Goal: Transaction & Acquisition: Purchase product/service

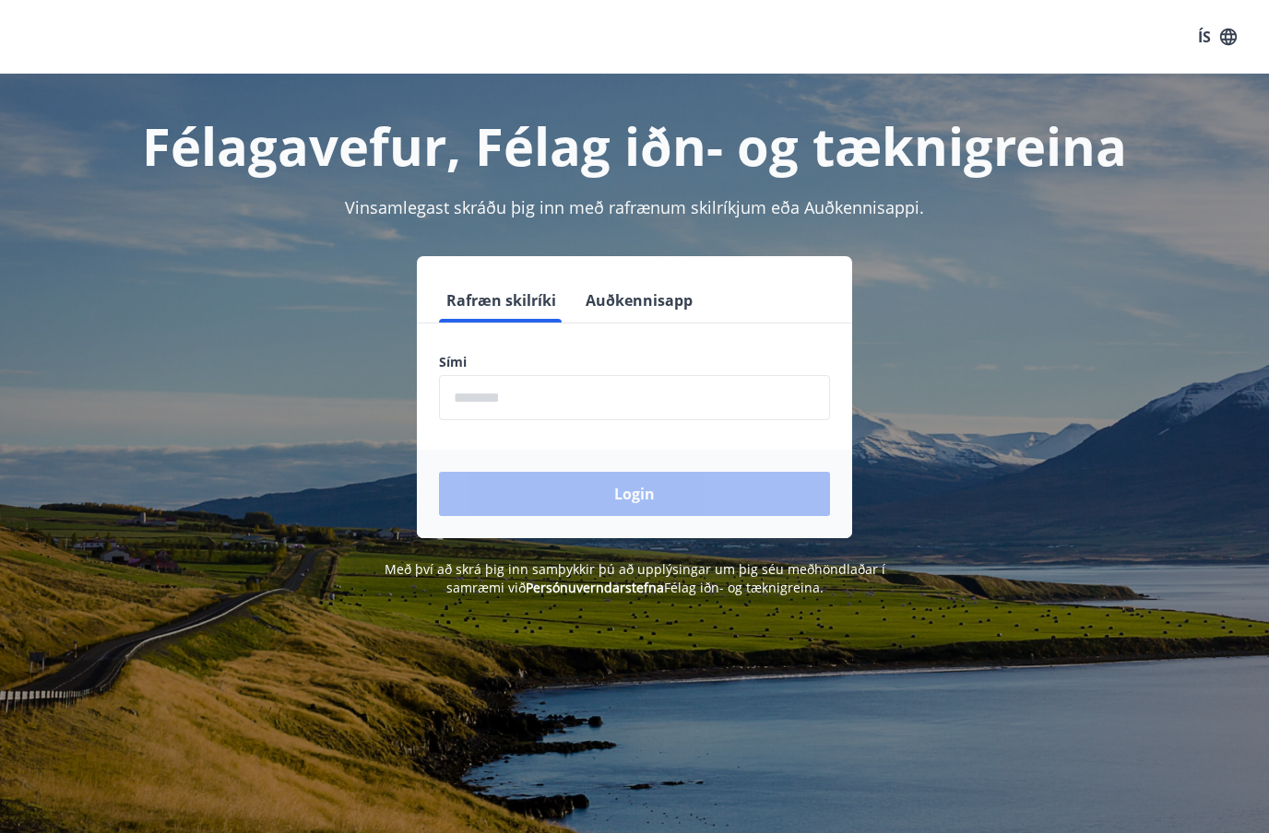
click at [653, 300] on button "Auðkennisapp" at bounding box center [639, 300] width 122 height 44
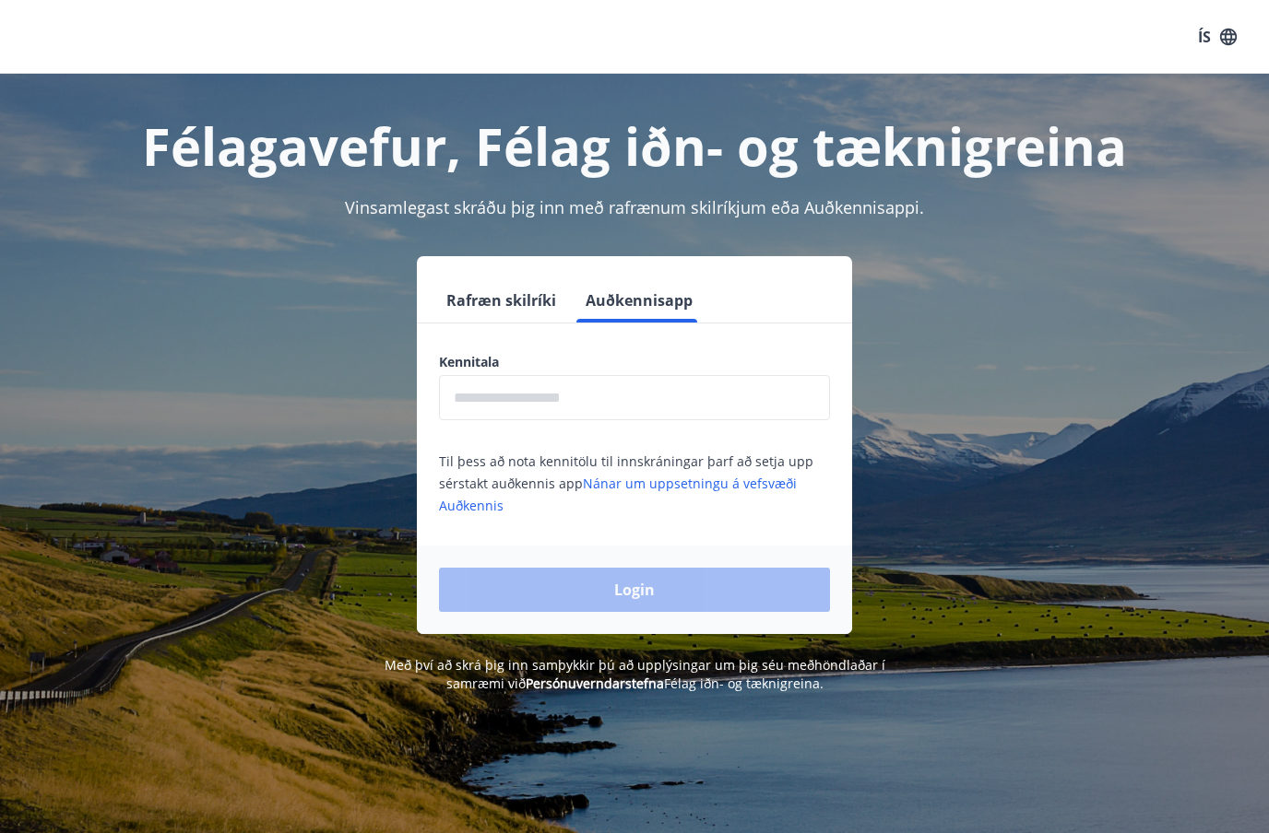
click at [537, 397] on input "text" at bounding box center [634, 397] width 391 height 45
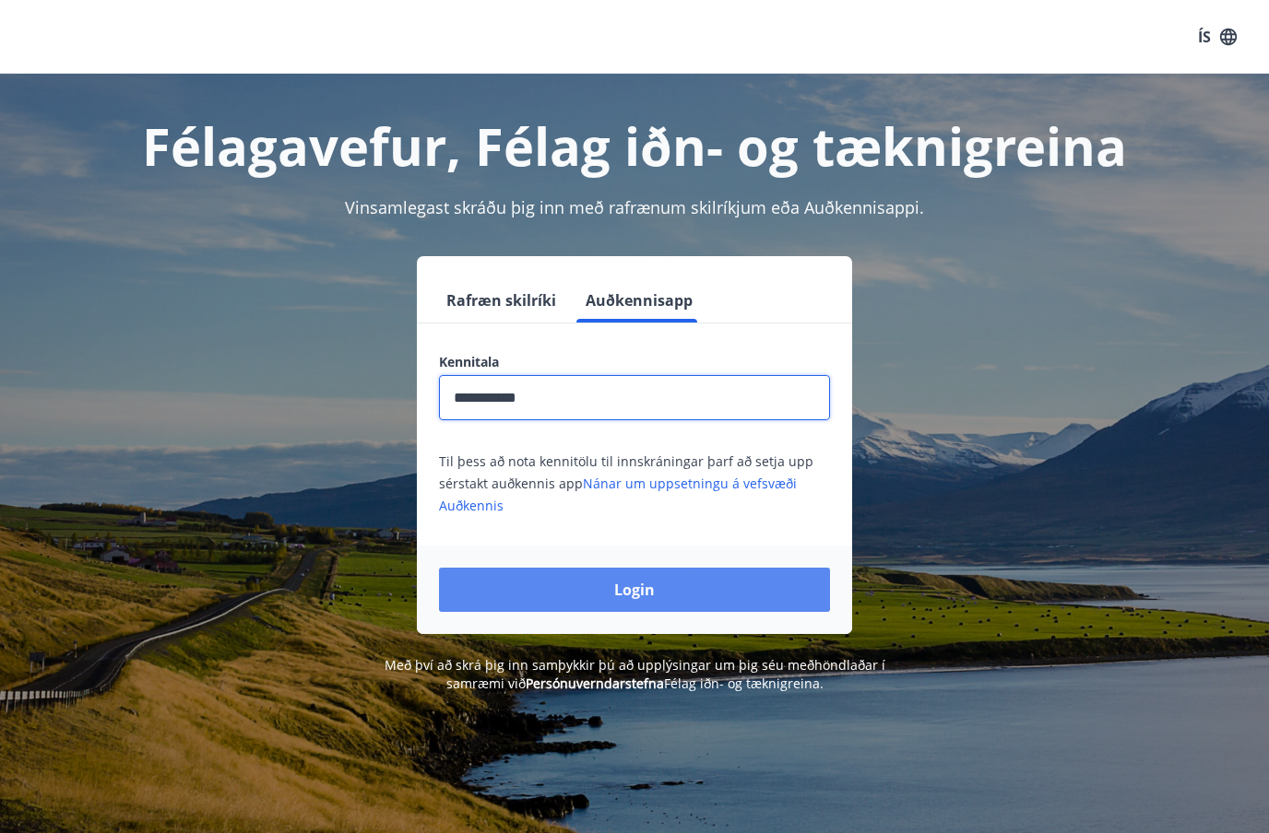
type input "**********"
click at [604, 591] on button "Login" at bounding box center [634, 590] width 391 height 44
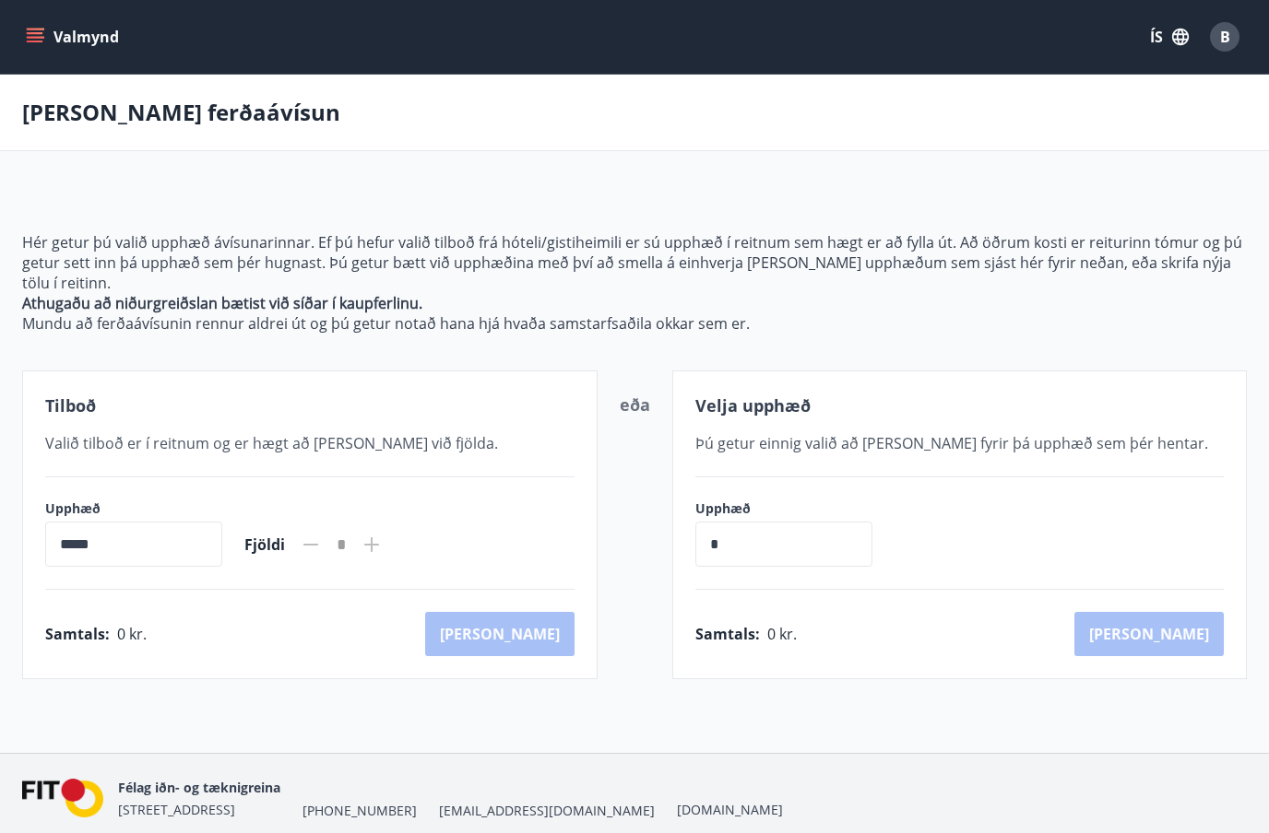
scroll to position [3, 0]
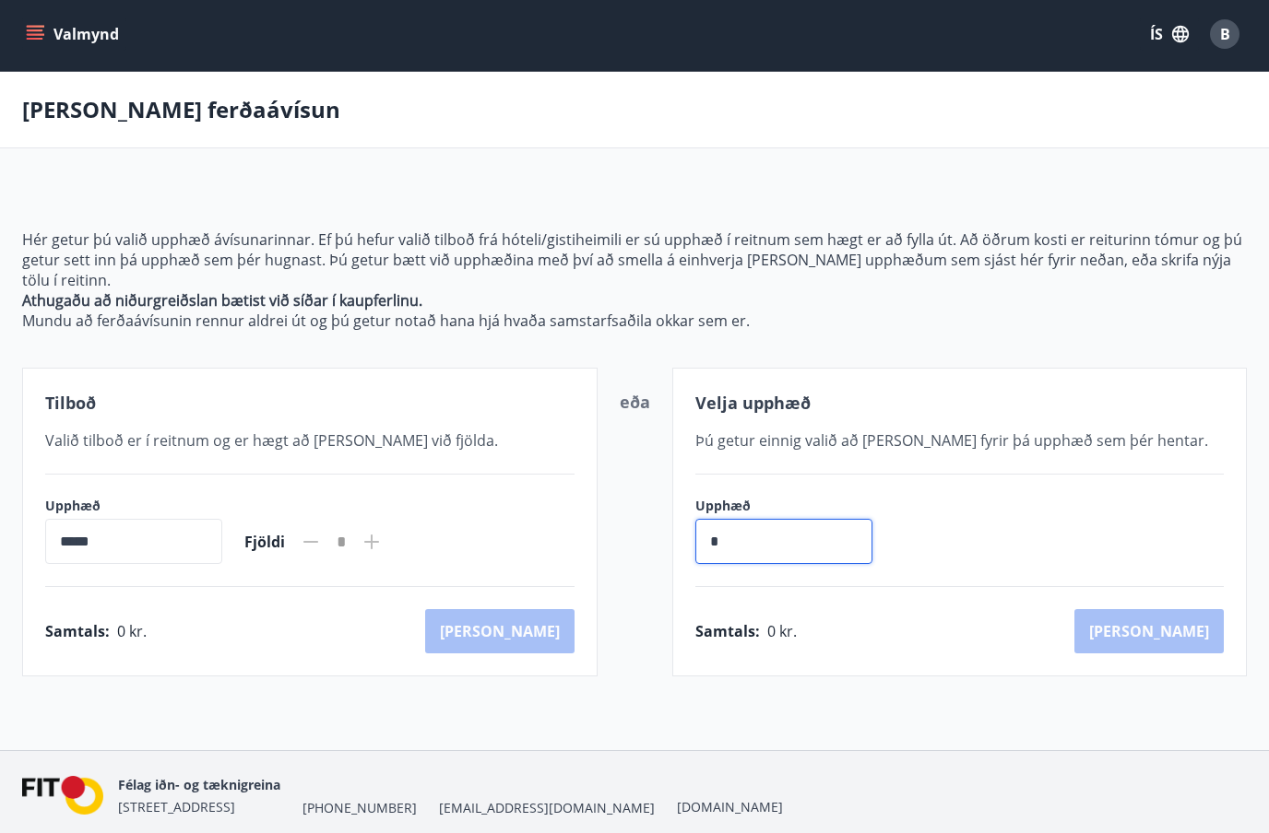
click at [761, 521] on input "*" at bounding box center [783, 541] width 177 height 45
type input "******"
click at [1181, 609] on button "[PERSON_NAME]" at bounding box center [1148, 631] width 149 height 44
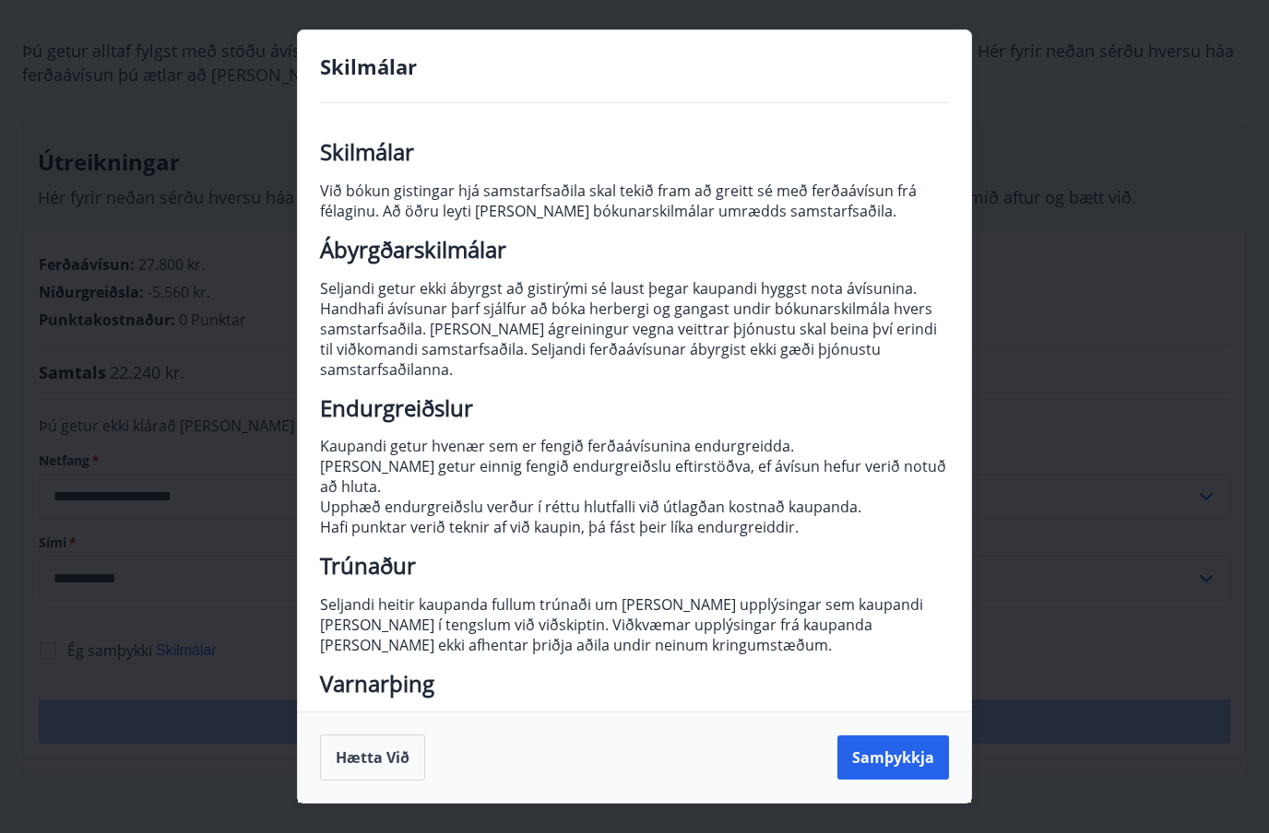
scroll to position [1, 0]
click at [891, 780] on button "Samþykkja" at bounding box center [893, 758] width 112 height 44
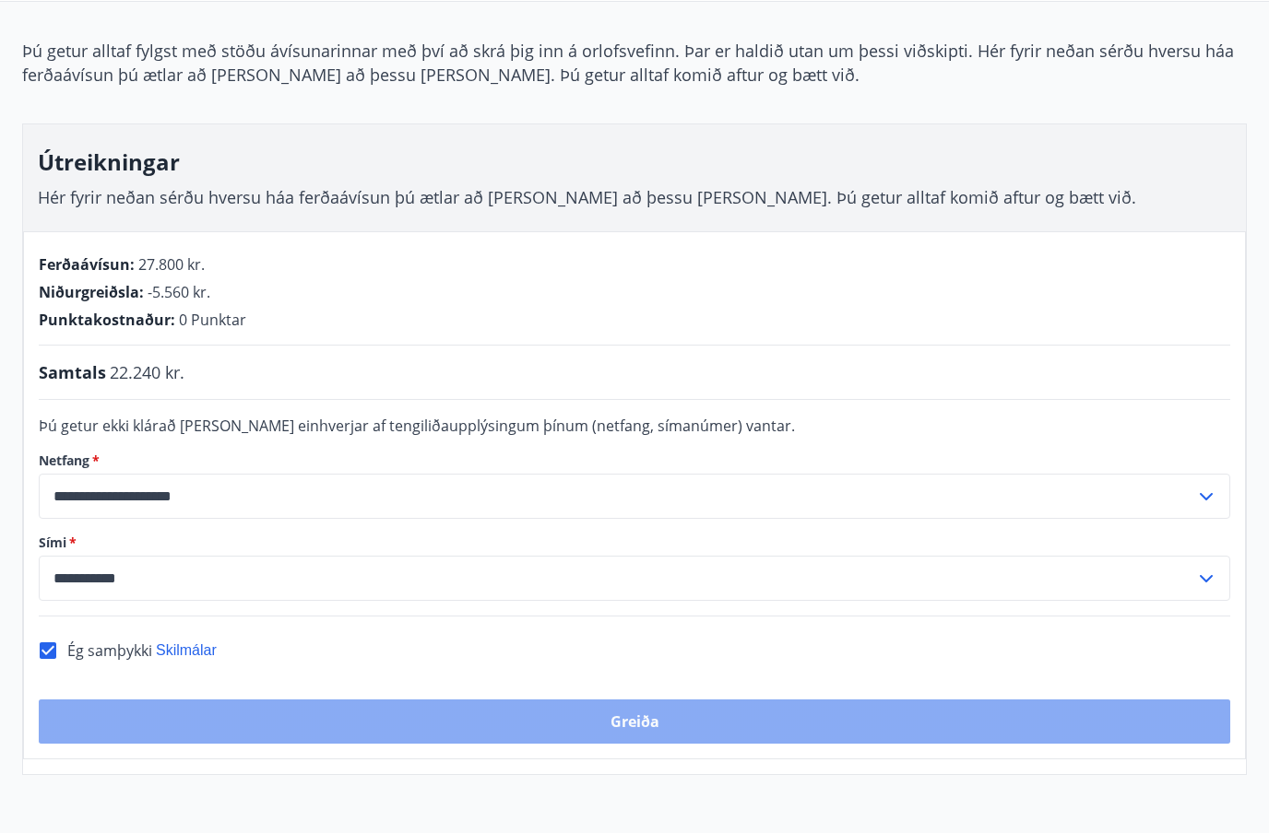
click at [700, 716] on button "Greiða" at bounding box center [634, 722] width 1191 height 44
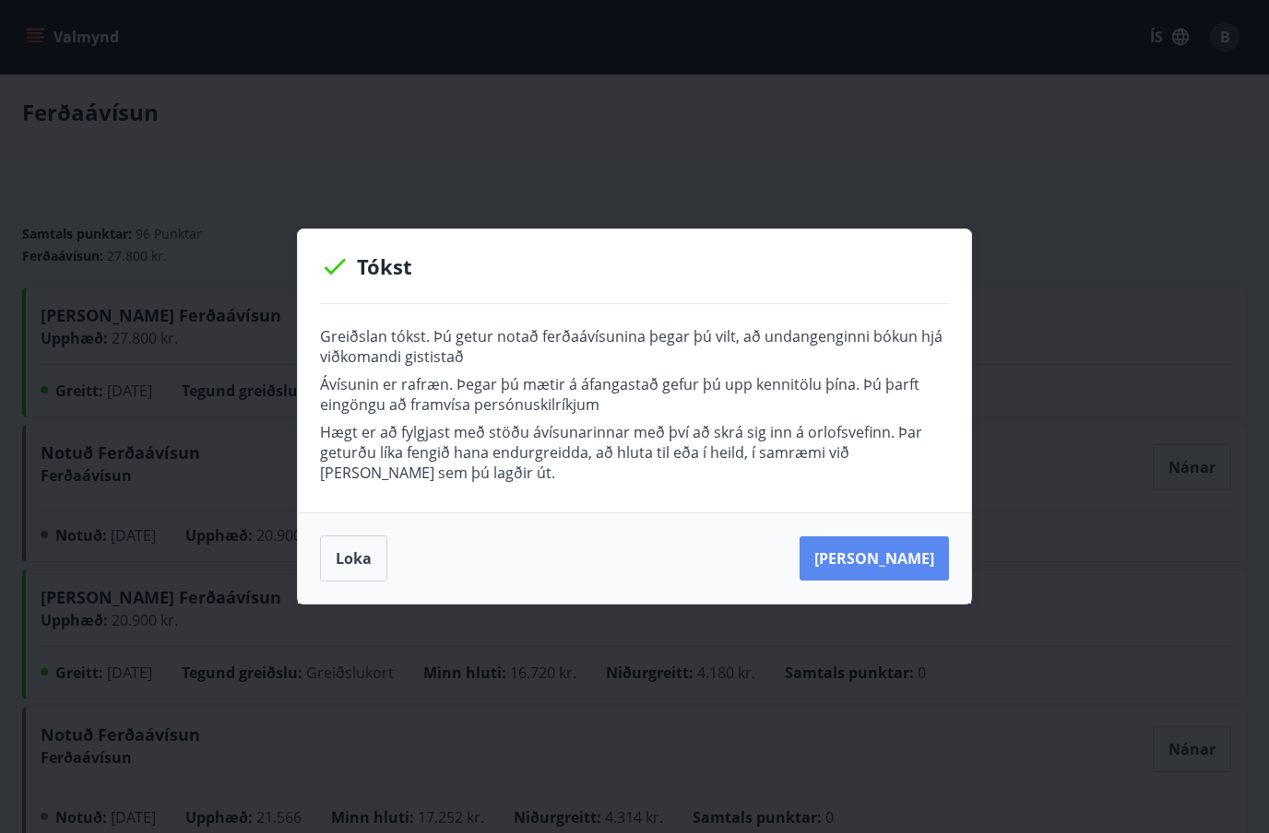
click at [886, 560] on button "[PERSON_NAME]" at bounding box center [873, 559] width 149 height 44
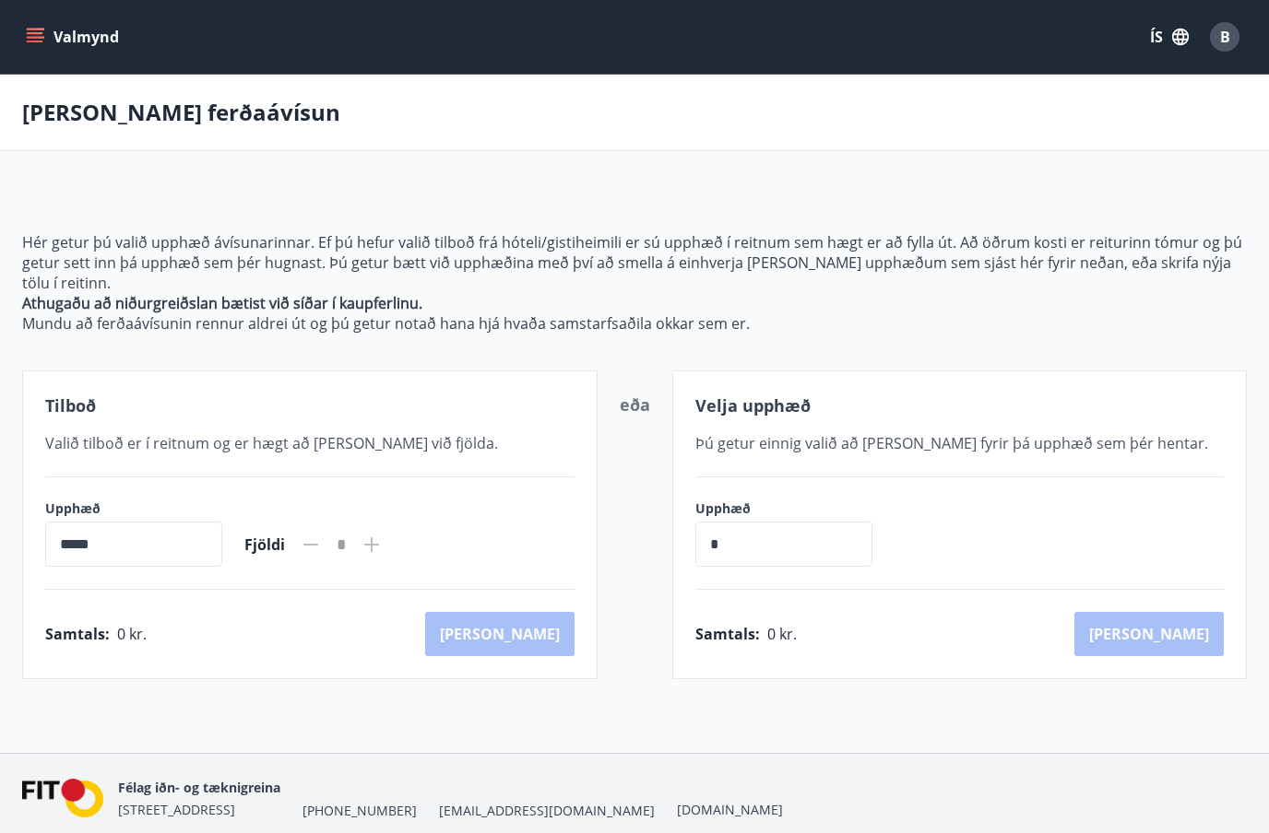
click at [773, 524] on input "*" at bounding box center [783, 544] width 177 height 45
type input "******"
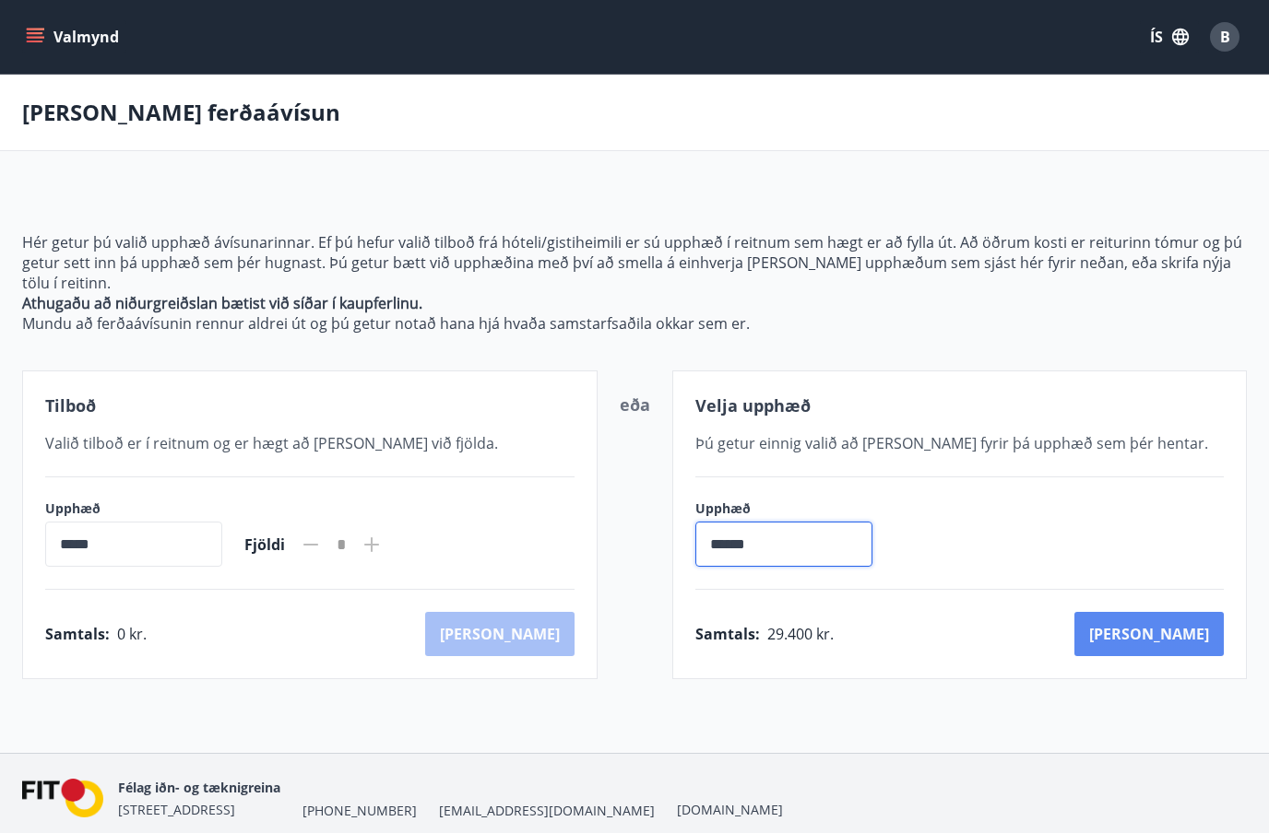
click at [1186, 612] on button "Kaup" at bounding box center [1148, 634] width 149 height 44
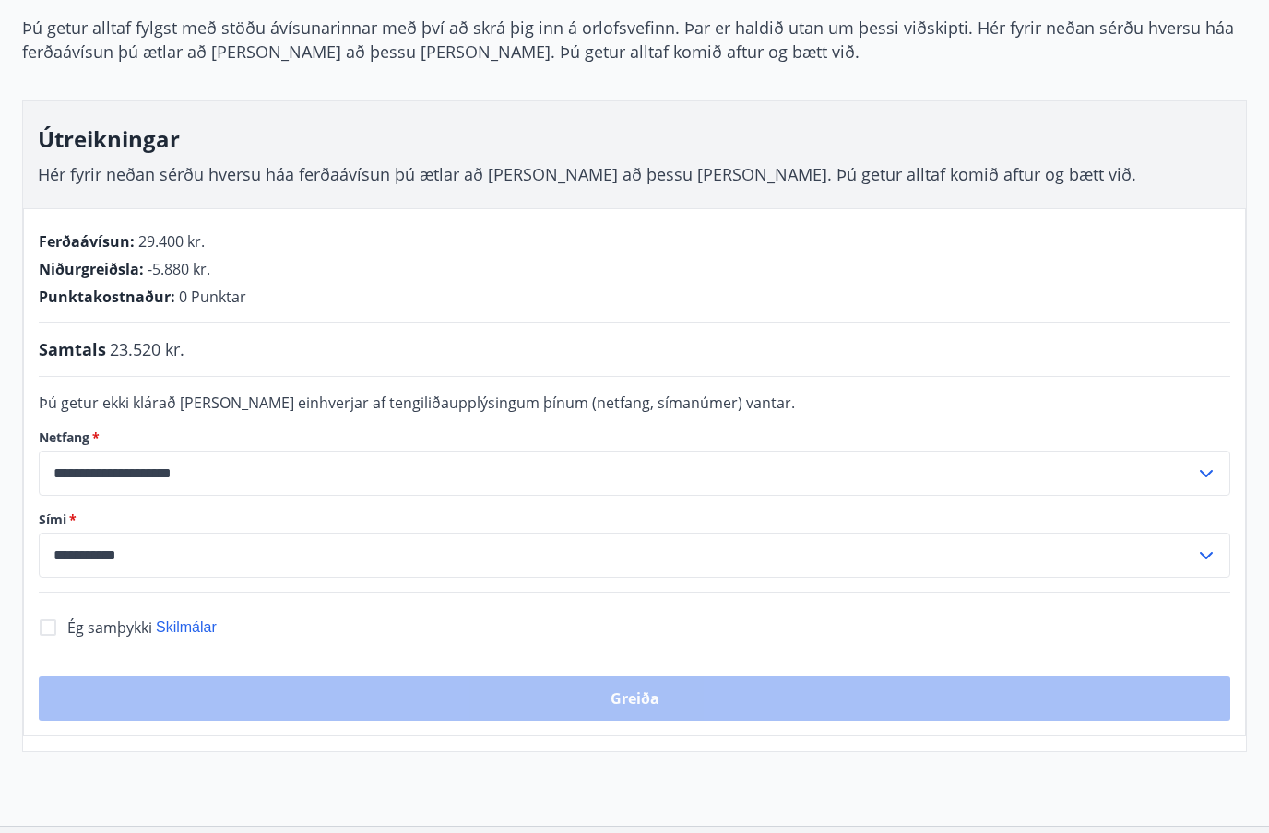
scroll to position [173, 0]
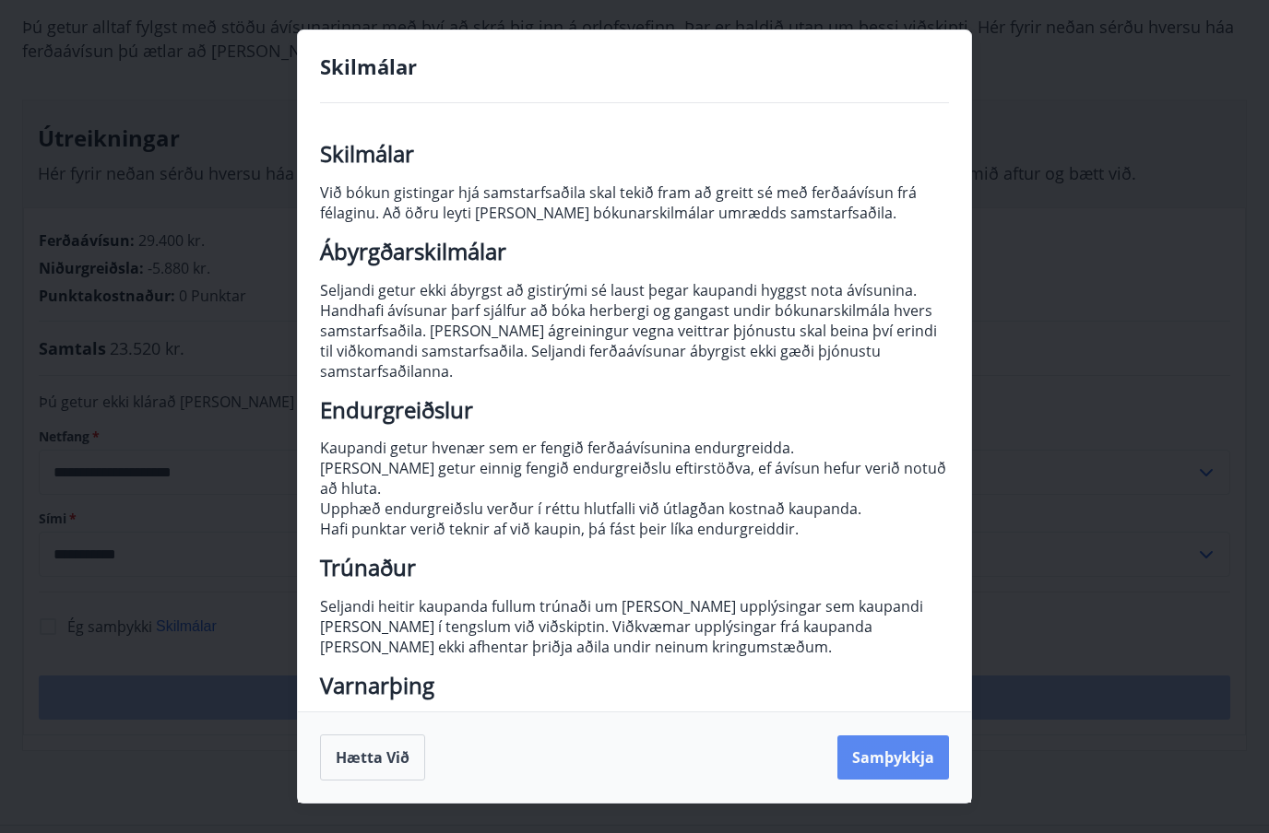
click at [902, 780] on button "Samþykkja" at bounding box center [893, 758] width 112 height 44
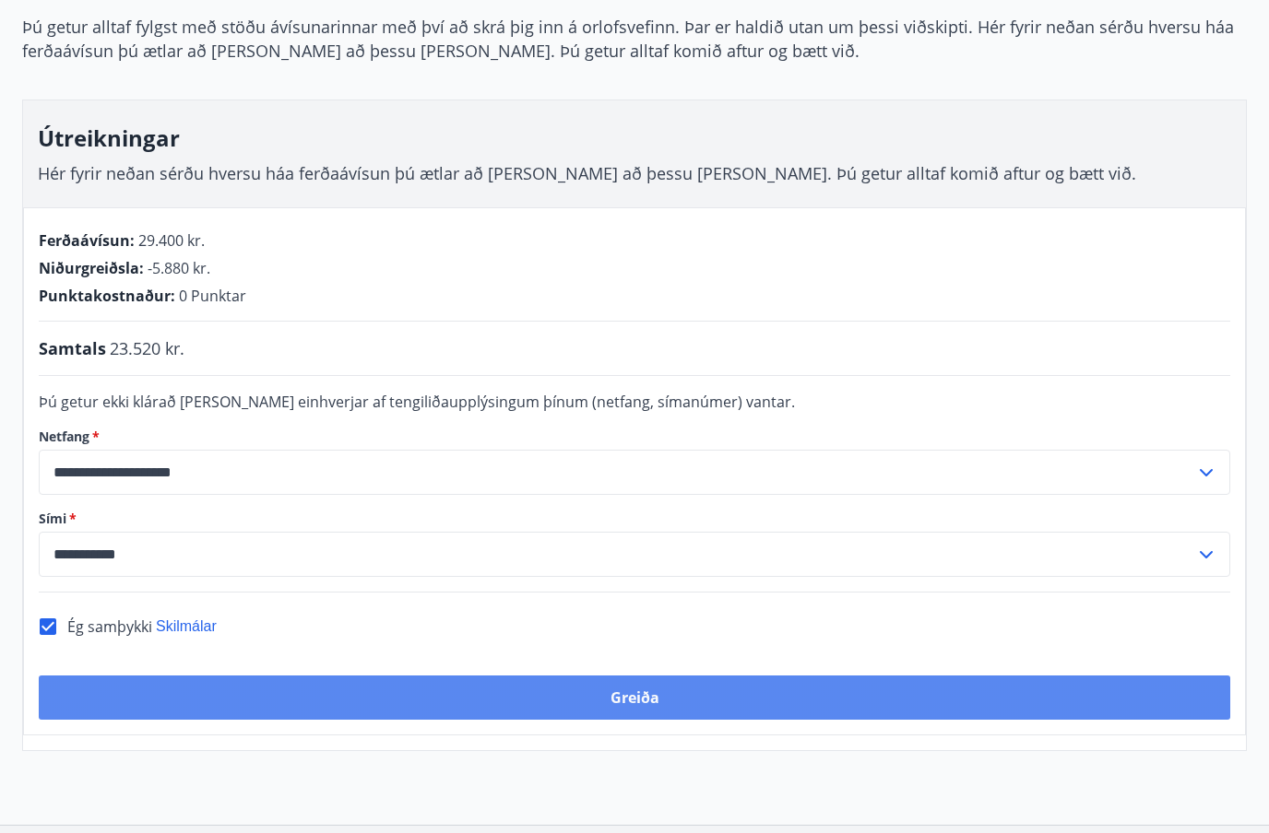
click at [659, 698] on button "Greiða" at bounding box center [634, 698] width 1191 height 44
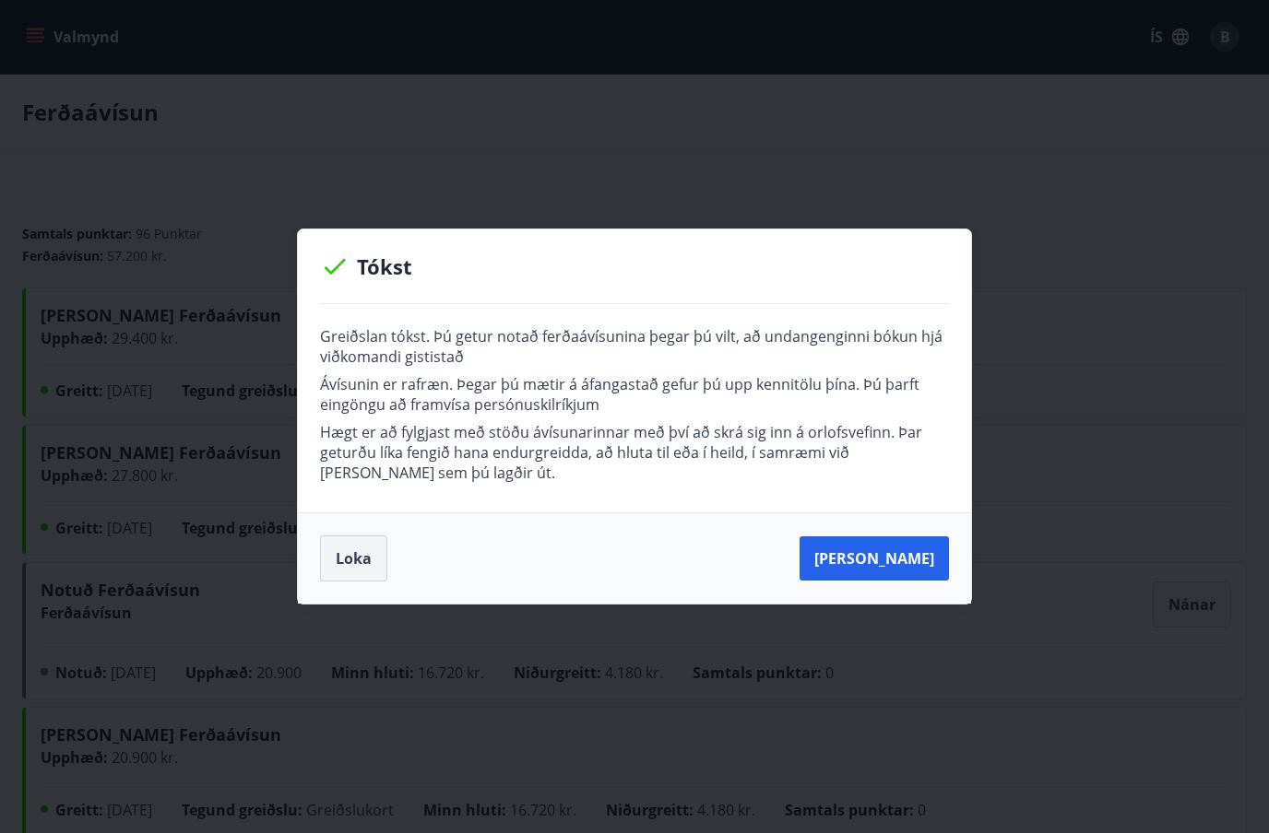
click at [359, 549] on button "Loka" at bounding box center [353, 559] width 67 height 46
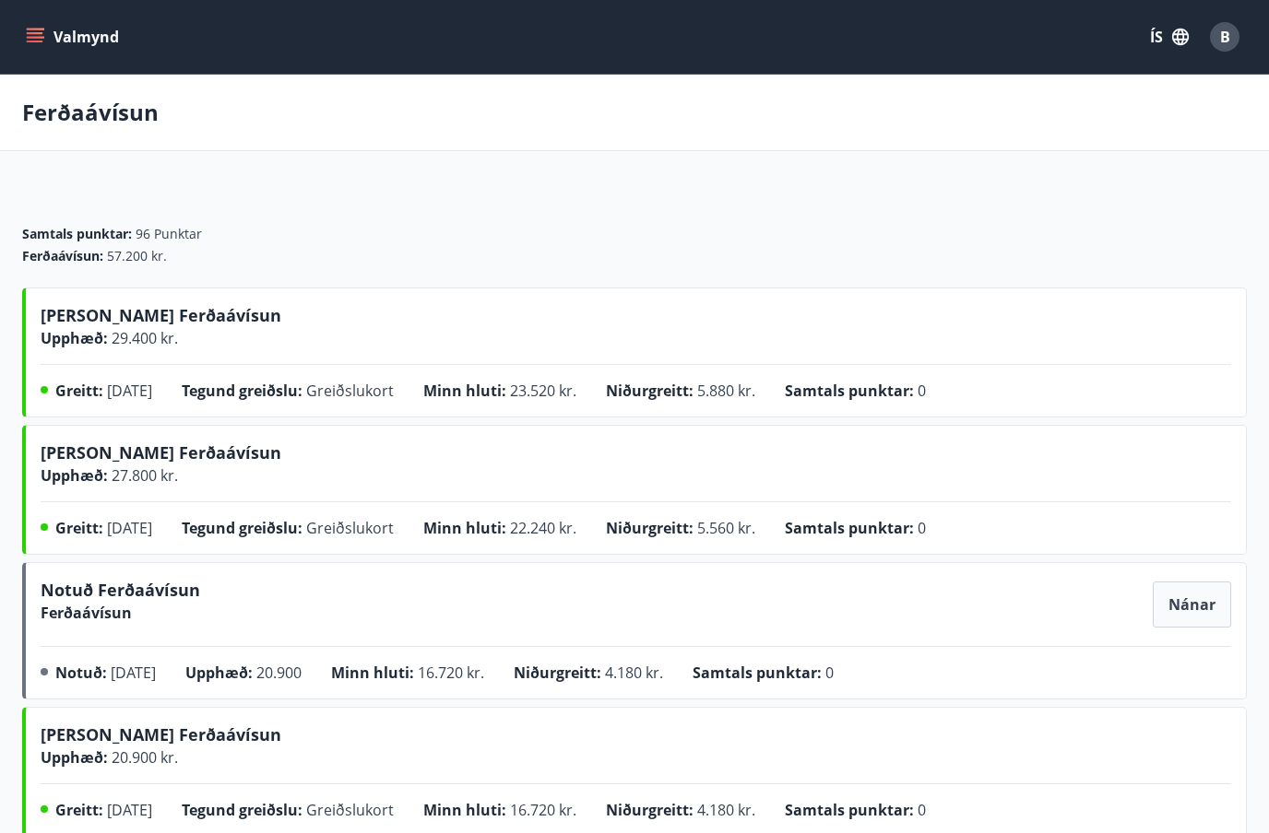
click at [653, 286] on div "Samtals punktar : 96 Punktar Ferðaávísun : 57.200 kr." at bounding box center [634, 238] width 1224 height 100
